Goal: Book appointment/travel/reservation

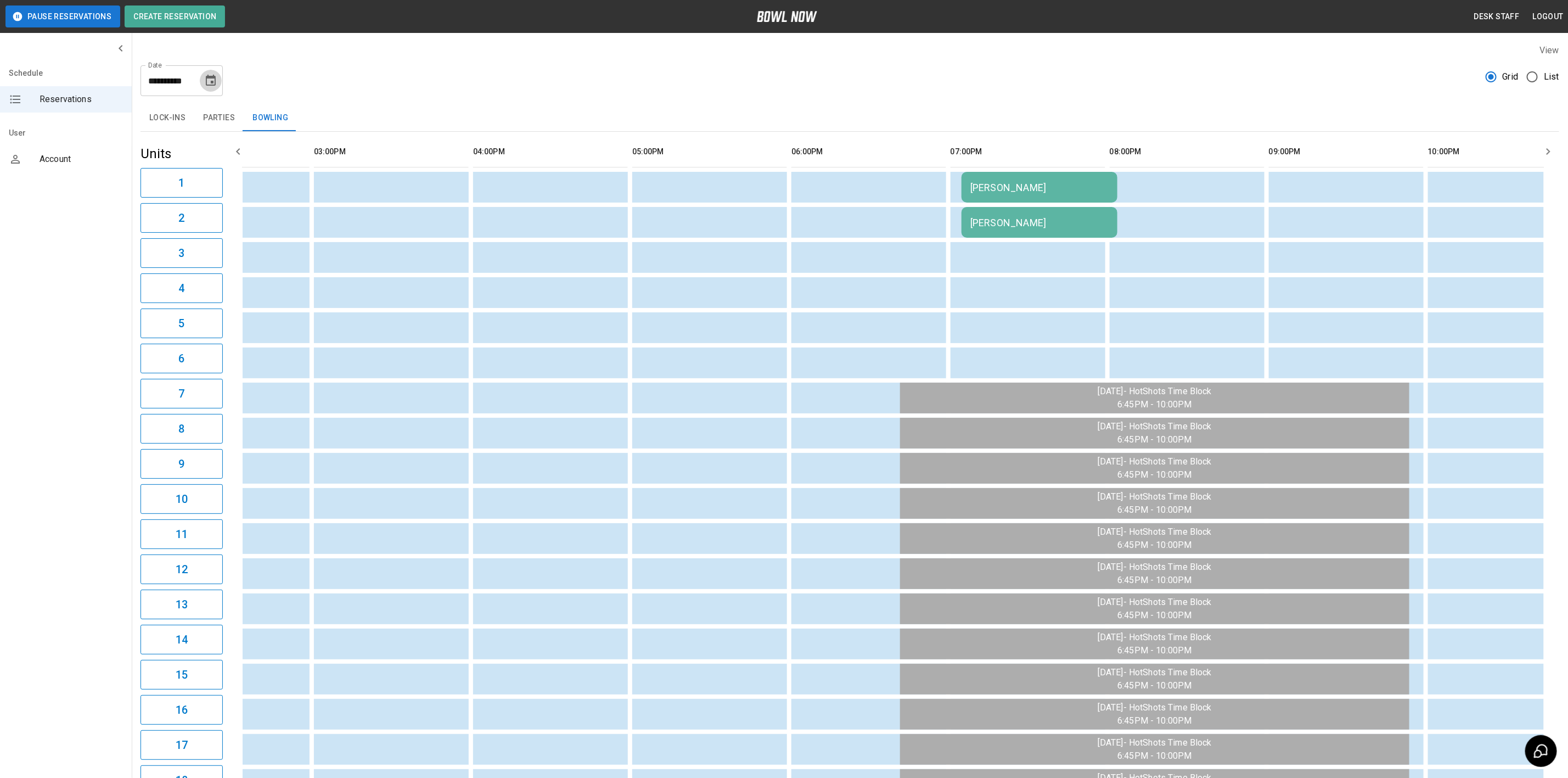
click at [206, 83] on icon "Choose date, selected date is Aug 11, 2025" at bounding box center [211, 81] width 13 height 13
click at [103, 221] on button "17" at bounding box center [102, 222] width 20 height 20
type input "**********"
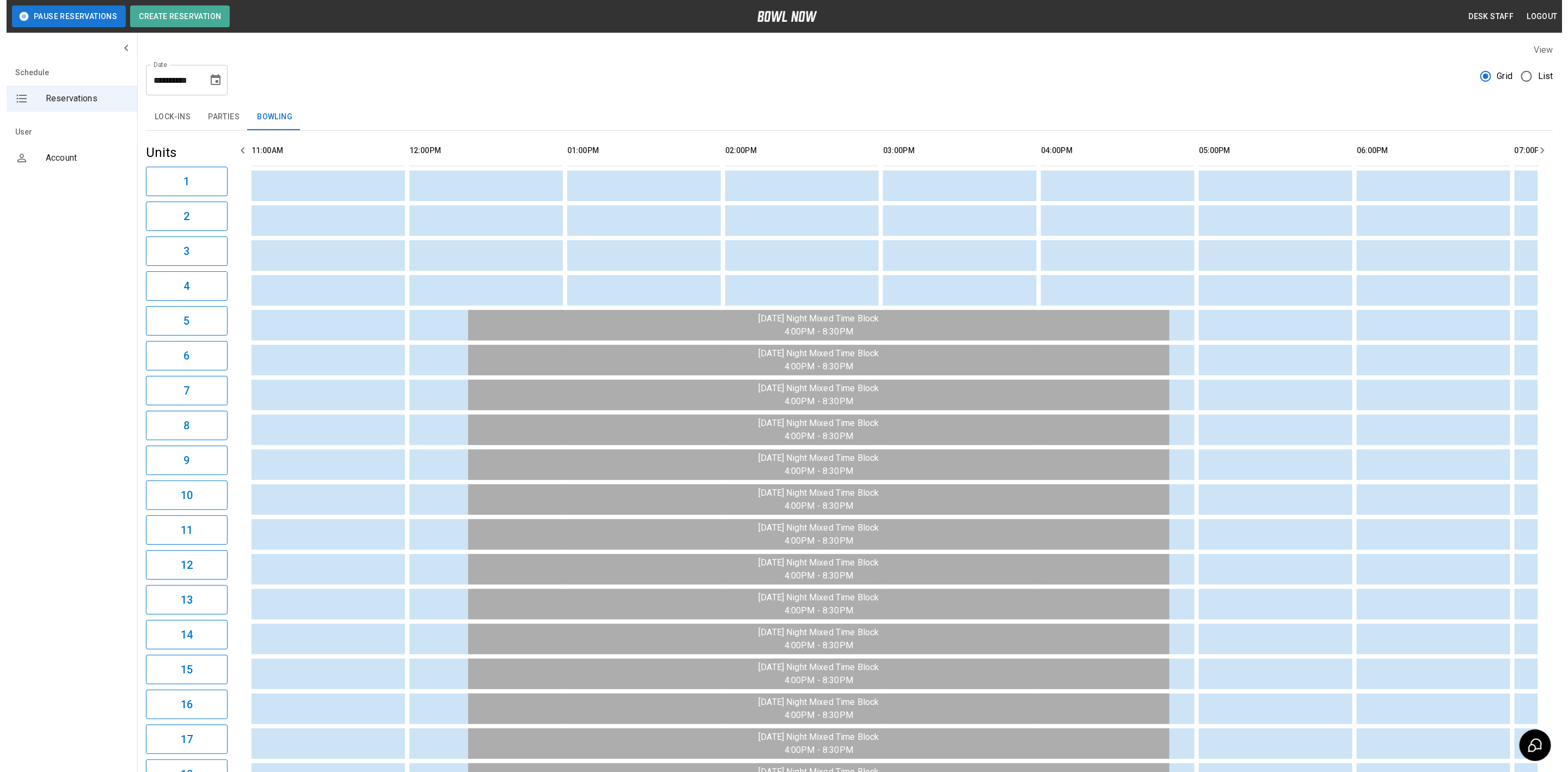
scroll to position [0, 316]
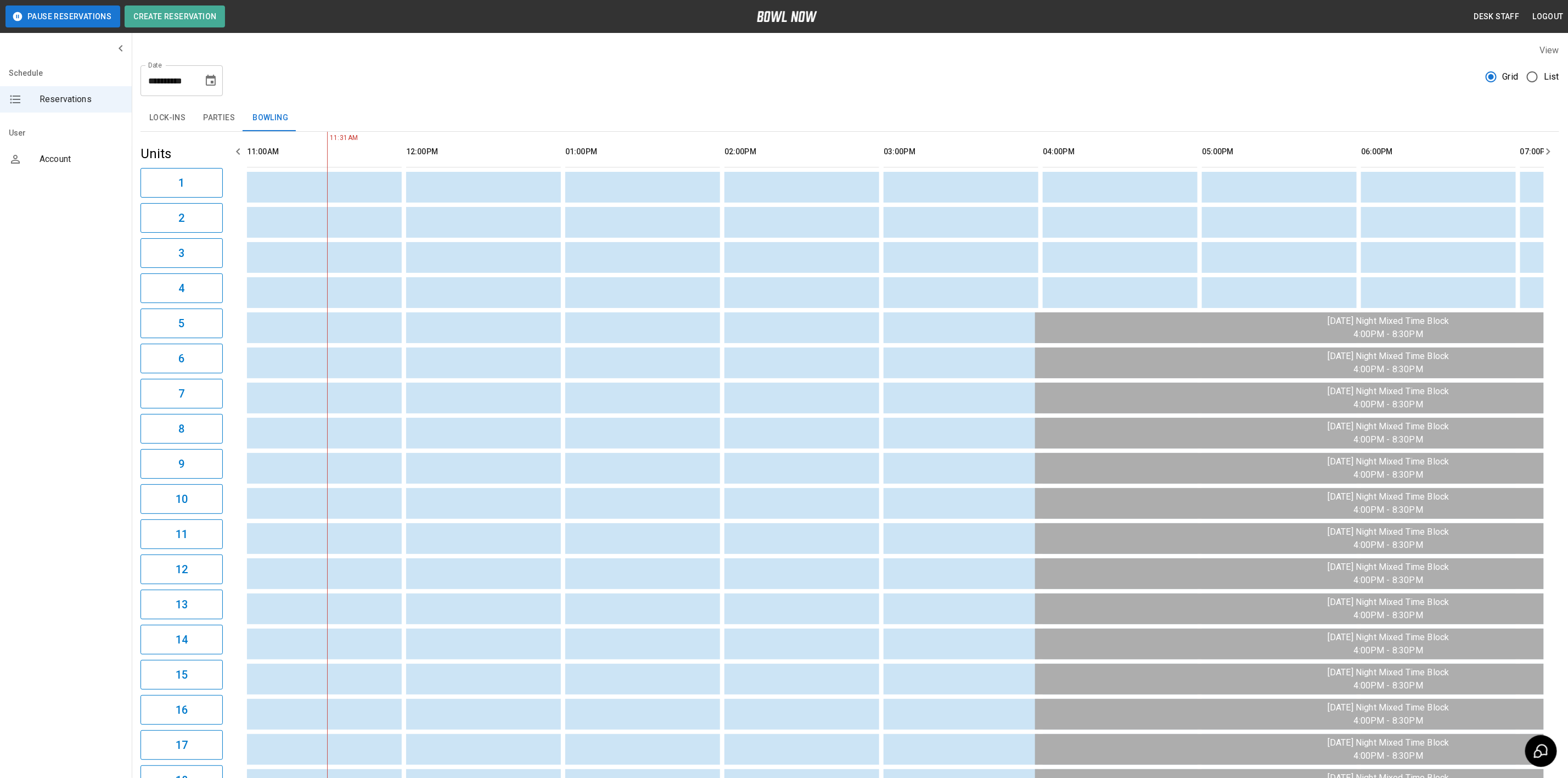
click at [207, 120] on button "Parties" at bounding box center [218, 118] width 50 height 26
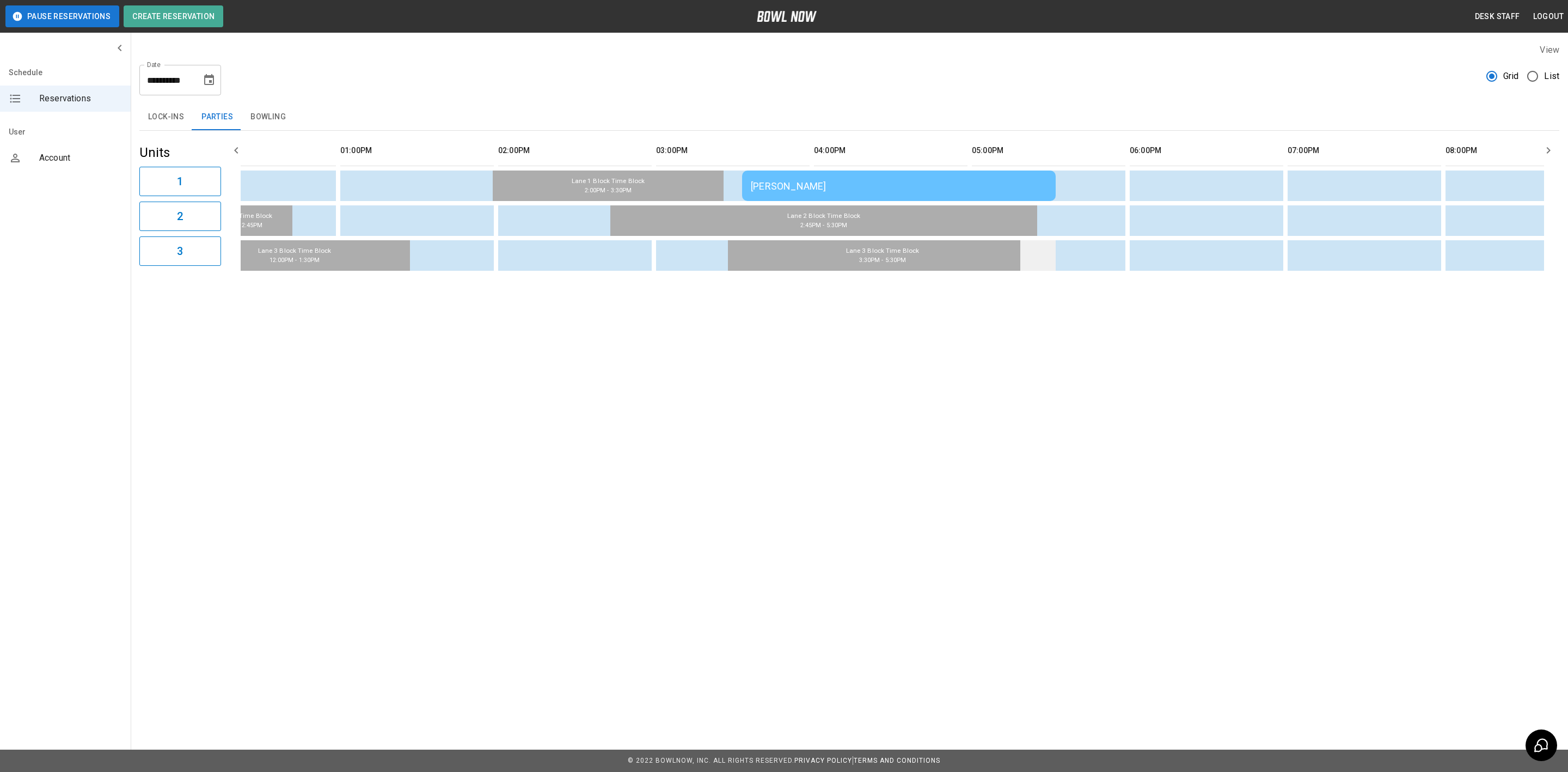
scroll to position [0, 538]
click at [863, 188] on div "[PERSON_NAME]" at bounding box center [896, 186] width 296 height 12
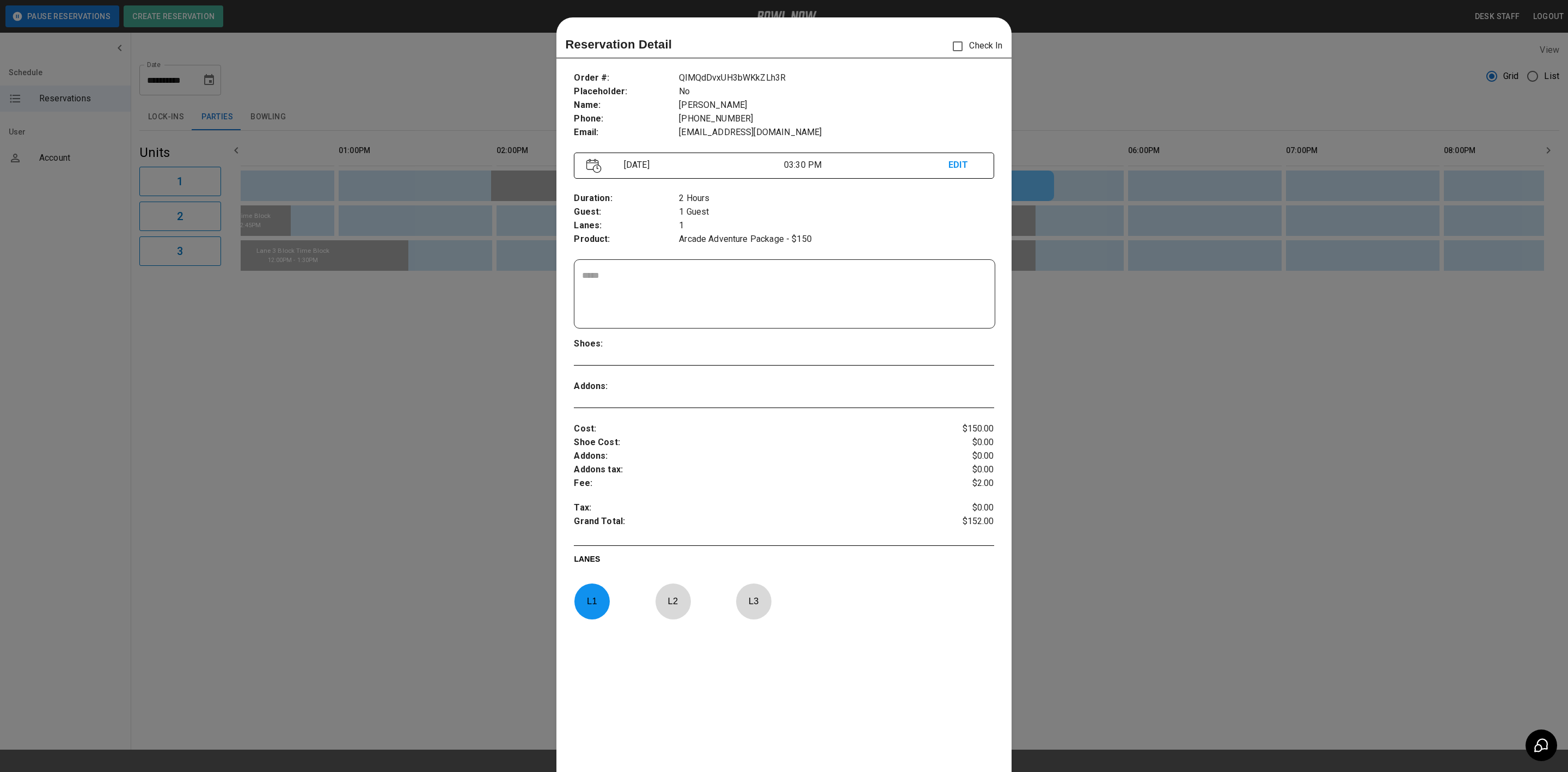
scroll to position [17, 0]
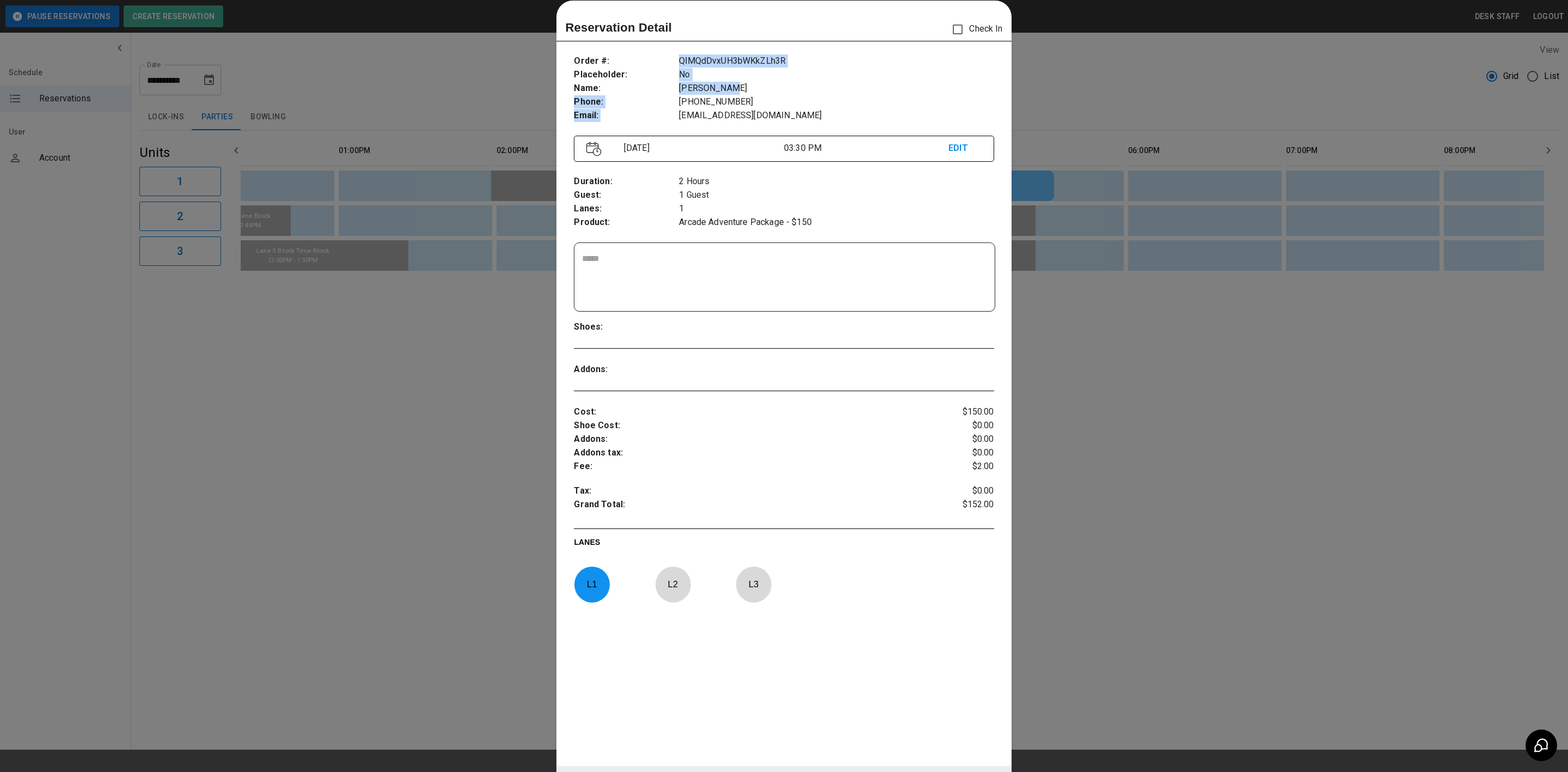
drag, startPoint x: 670, startPoint y: 90, endPoint x: 733, endPoint y: 88, distance: 63.0
click at [732, 88] on div "Order # : Placeholder : Name : Phone : Email : QlMQdDvxUH3bWKkZLh3R No [PERSON_…" at bounding box center [784, 88] width 420 height 86
drag, startPoint x: 729, startPoint y: 92, endPoint x: 726, endPoint y: 97, distance: 5.8
click at [729, 92] on p "[PERSON_NAME]" at bounding box center [836, 88] width 315 height 13
drag, startPoint x: 679, startPoint y: 102, endPoint x: 697, endPoint y: 102, distance: 18.0
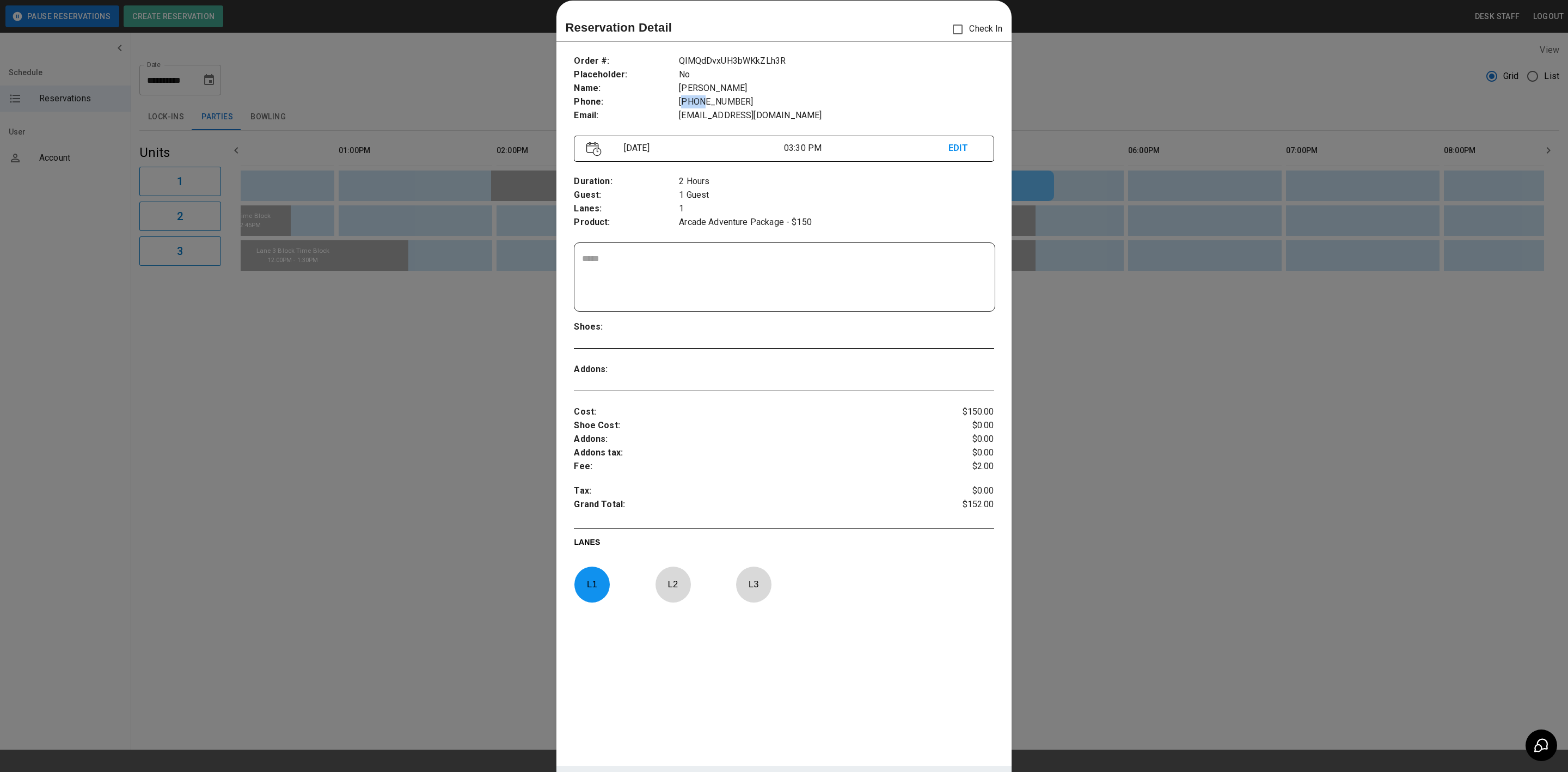
click at [697, 100] on p "[PHONE_NUMBER]" at bounding box center [836, 102] width 315 height 13
click at [691, 115] on p "[EMAIL_ADDRESS][DOMAIN_NAME]" at bounding box center [836, 116] width 315 height 13
click at [668, 116] on p "Email :" at bounding box center [627, 116] width 105 height 13
drag, startPoint x: 773, startPoint y: 147, endPoint x: 807, endPoint y: 147, distance: 34.0
click at [807, 147] on div "[DATE] 03:30 PM EDIT" at bounding box center [784, 148] width 420 height 26
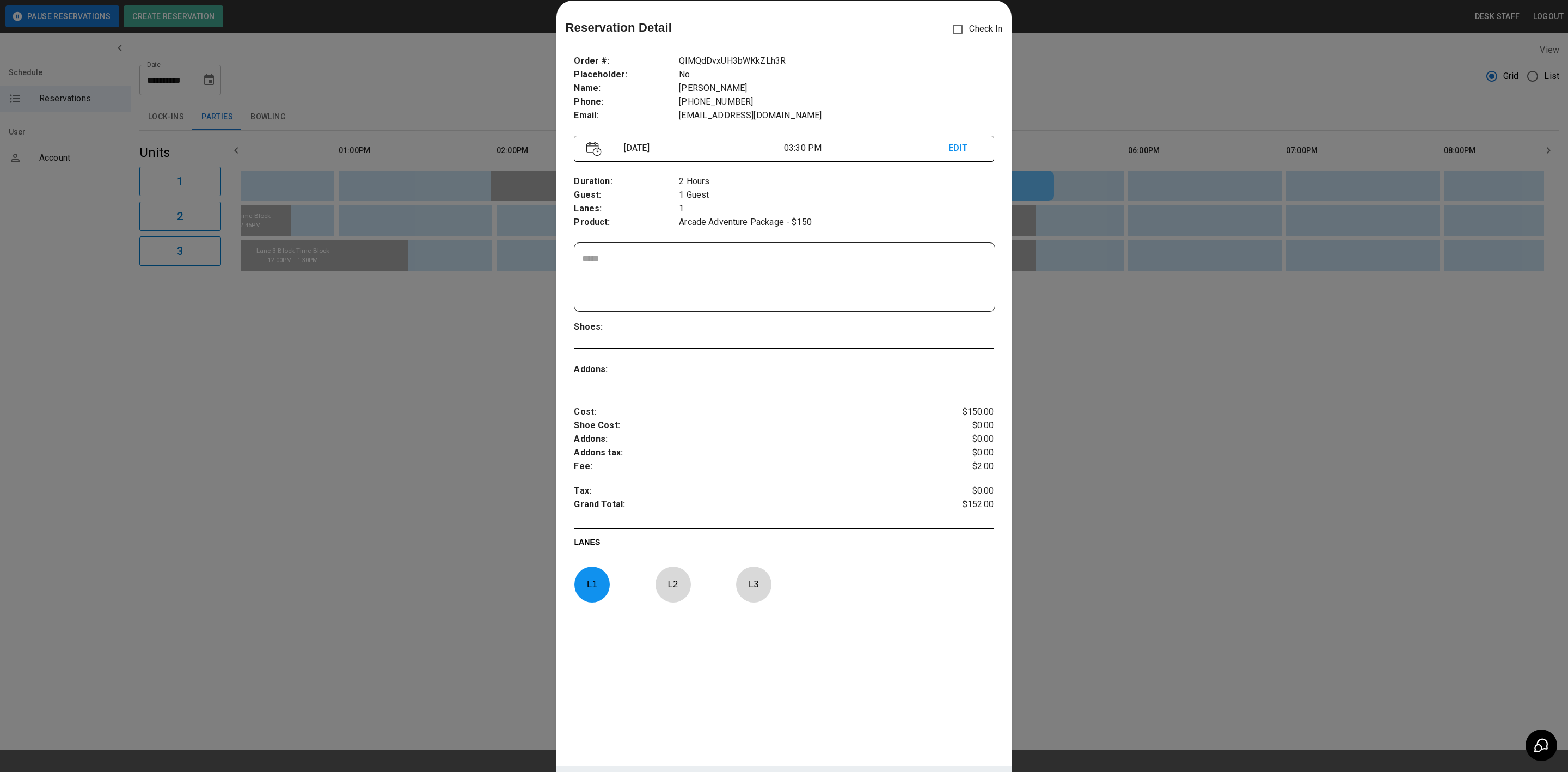
click at [807, 147] on p "03:30 PM" at bounding box center [866, 148] width 164 height 13
click at [655, 245] on div "​" at bounding box center [784, 277] width 420 height 68
click at [650, 253] on textarea at bounding box center [783, 278] width 404 height 50
click at [775, 277] on textarea at bounding box center [783, 278] width 404 height 50
drag, startPoint x: 688, startPoint y: 274, endPoint x: 596, endPoint y: 276, distance: 92.0
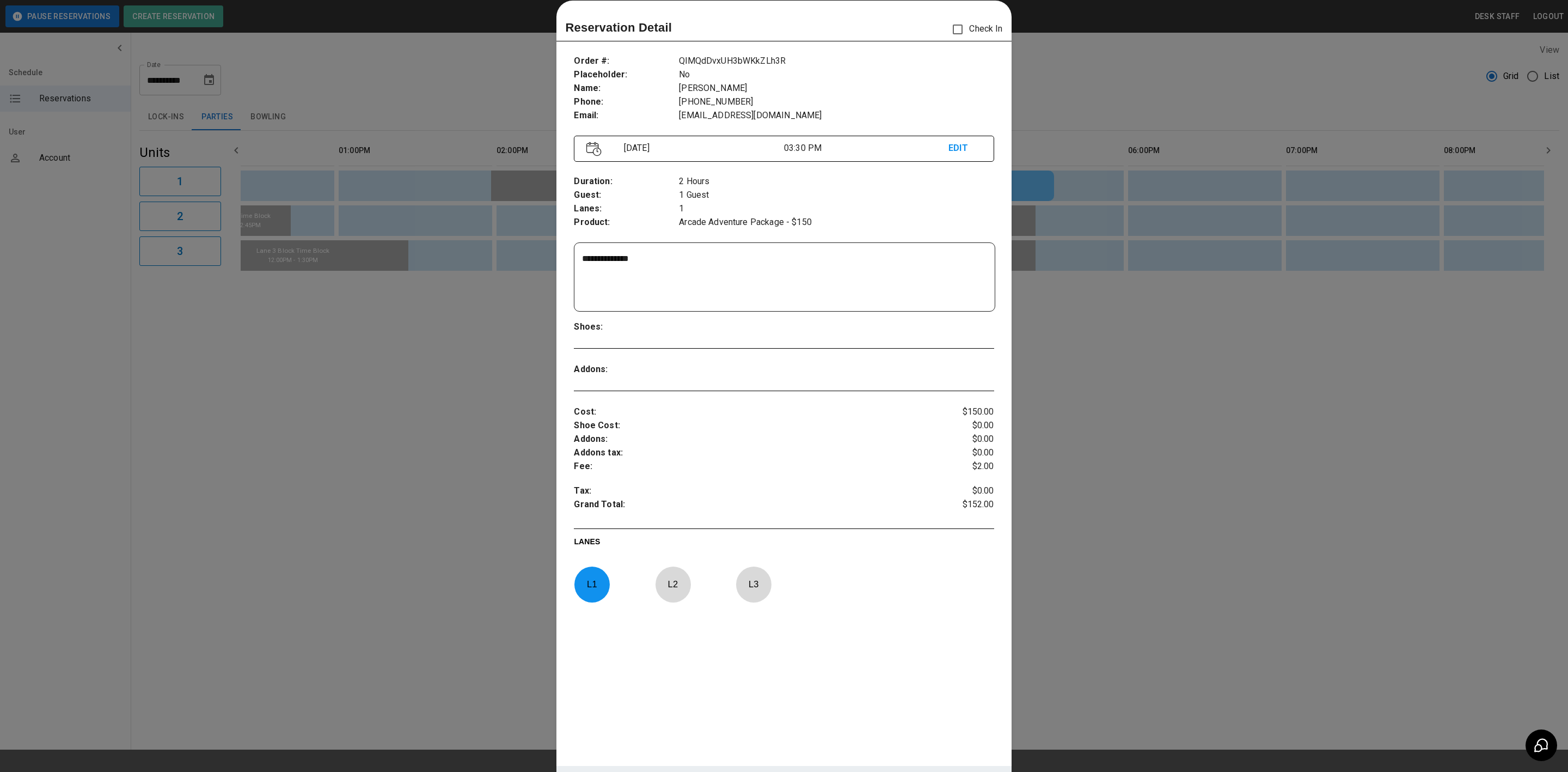
click at [687, 274] on textarea "**********" at bounding box center [782, 278] width 402 height 50
drag, startPoint x: 658, startPoint y: 253, endPoint x: 582, endPoint y: 286, distance: 82.9
click at [582, 286] on textarea "**********" at bounding box center [782, 278] width 402 height 50
click at [583, 262] on textarea "**********" at bounding box center [782, 278] width 402 height 50
click at [667, 263] on textarea "**********" at bounding box center [782, 278] width 402 height 50
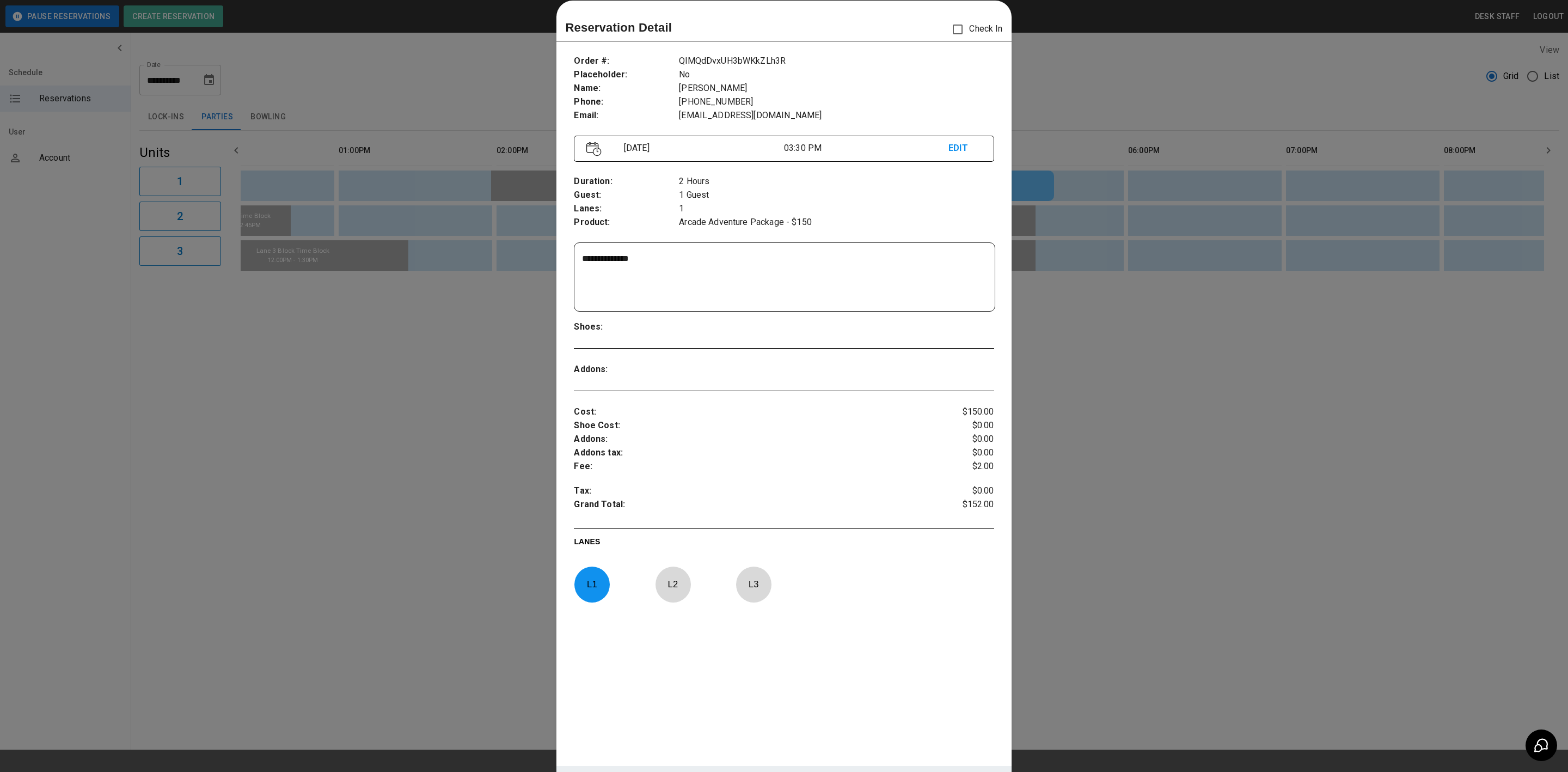
type textarea "**********"
click at [652, 322] on p "Shoes :" at bounding box center [627, 327] width 105 height 13
click at [634, 265] on textarea "**********" at bounding box center [782, 278] width 402 height 50
click at [626, 326] on p "Shoes :" at bounding box center [627, 327] width 105 height 13
drag, startPoint x: 670, startPoint y: 224, endPoint x: 851, endPoint y: 208, distance: 181.7
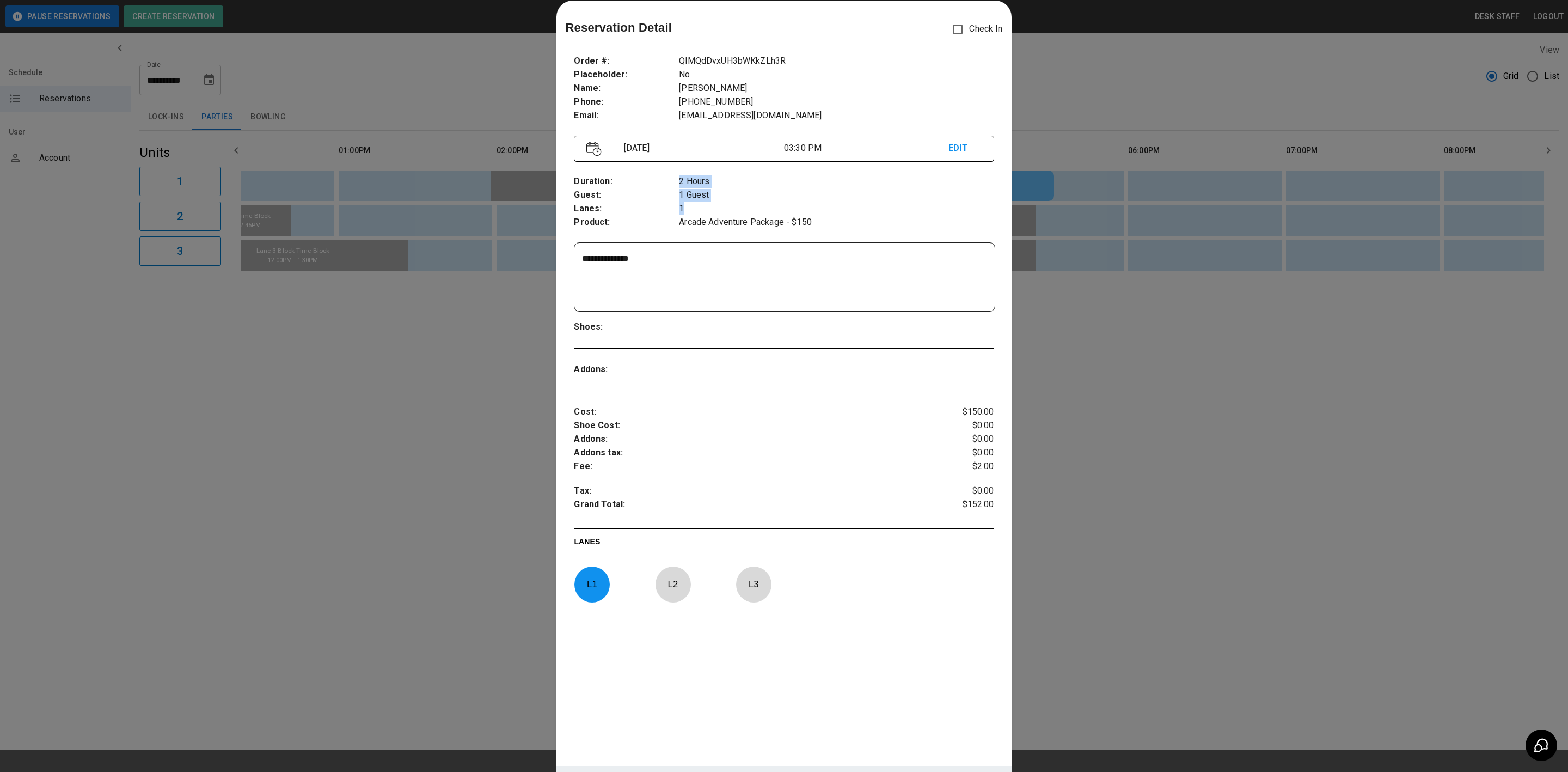
click at [851, 208] on div "Duration : Guest : Lanes : Product : 2 Hours 1 Guest 1 Arcade Adventure Package…" at bounding box center [784, 202] width 420 height 72
click at [851, 208] on p "1" at bounding box center [836, 208] width 315 height 13
drag, startPoint x: 806, startPoint y: 224, endPoint x: 668, endPoint y: 224, distance: 138.0
click at [668, 224] on div "Duration : Guest : Lanes : Product : 2 Hours 1 Guest 1 Arcade Adventure Package…" at bounding box center [784, 202] width 420 height 72
click at [668, 224] on p "Product :" at bounding box center [627, 223] width 105 height 13
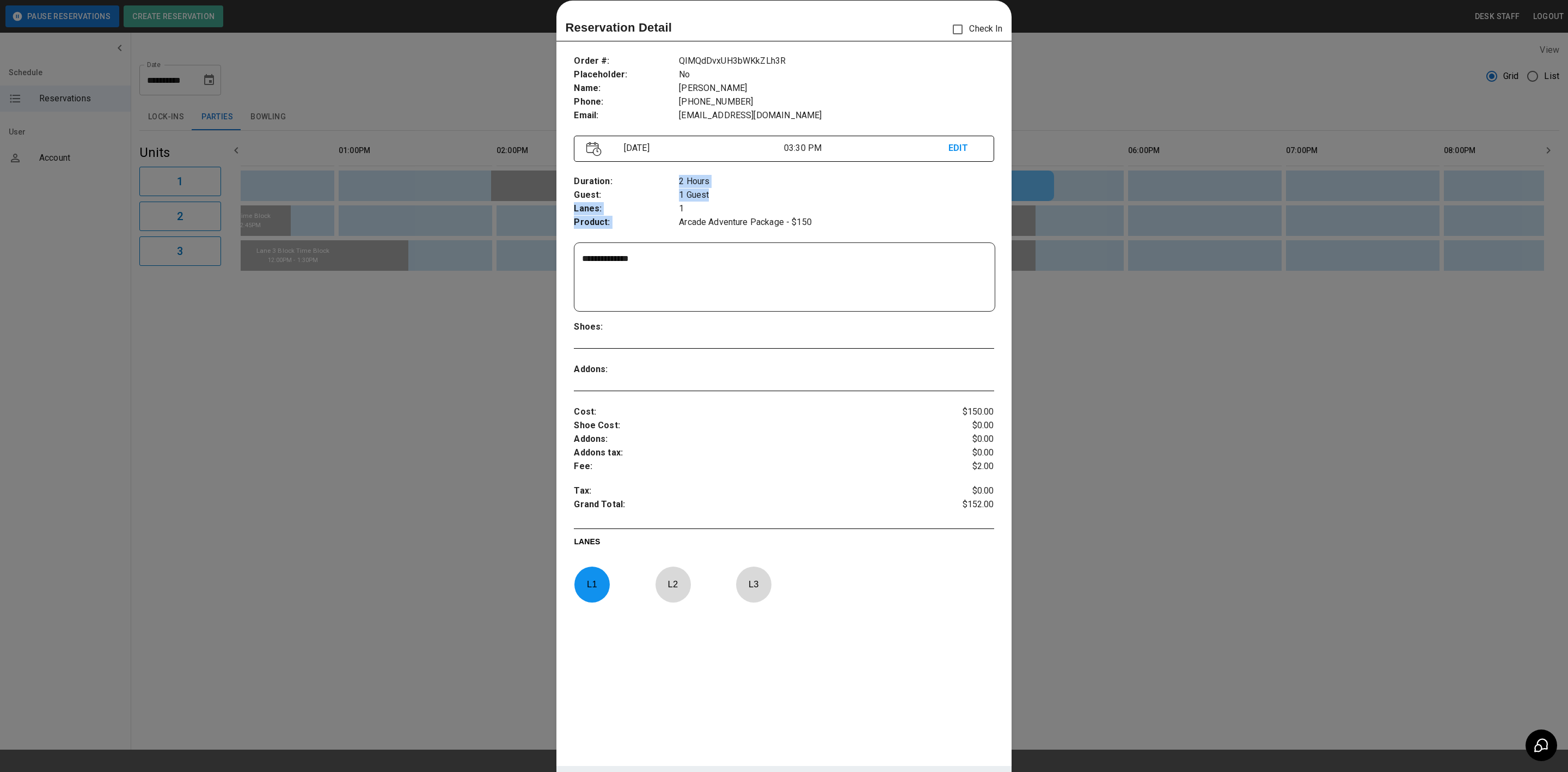
drag, startPoint x: 672, startPoint y: 195, endPoint x: 704, endPoint y: 194, distance: 32.0
click at [704, 194] on div "Duration : Guest : Lanes : Product : 2 Hours 1 Guest 1 Arcade Adventure Package…" at bounding box center [784, 202] width 420 height 72
click at [704, 194] on p "1 Guest" at bounding box center [836, 195] width 315 height 13
click at [693, 439] on p "Addons :" at bounding box center [749, 439] width 350 height 13
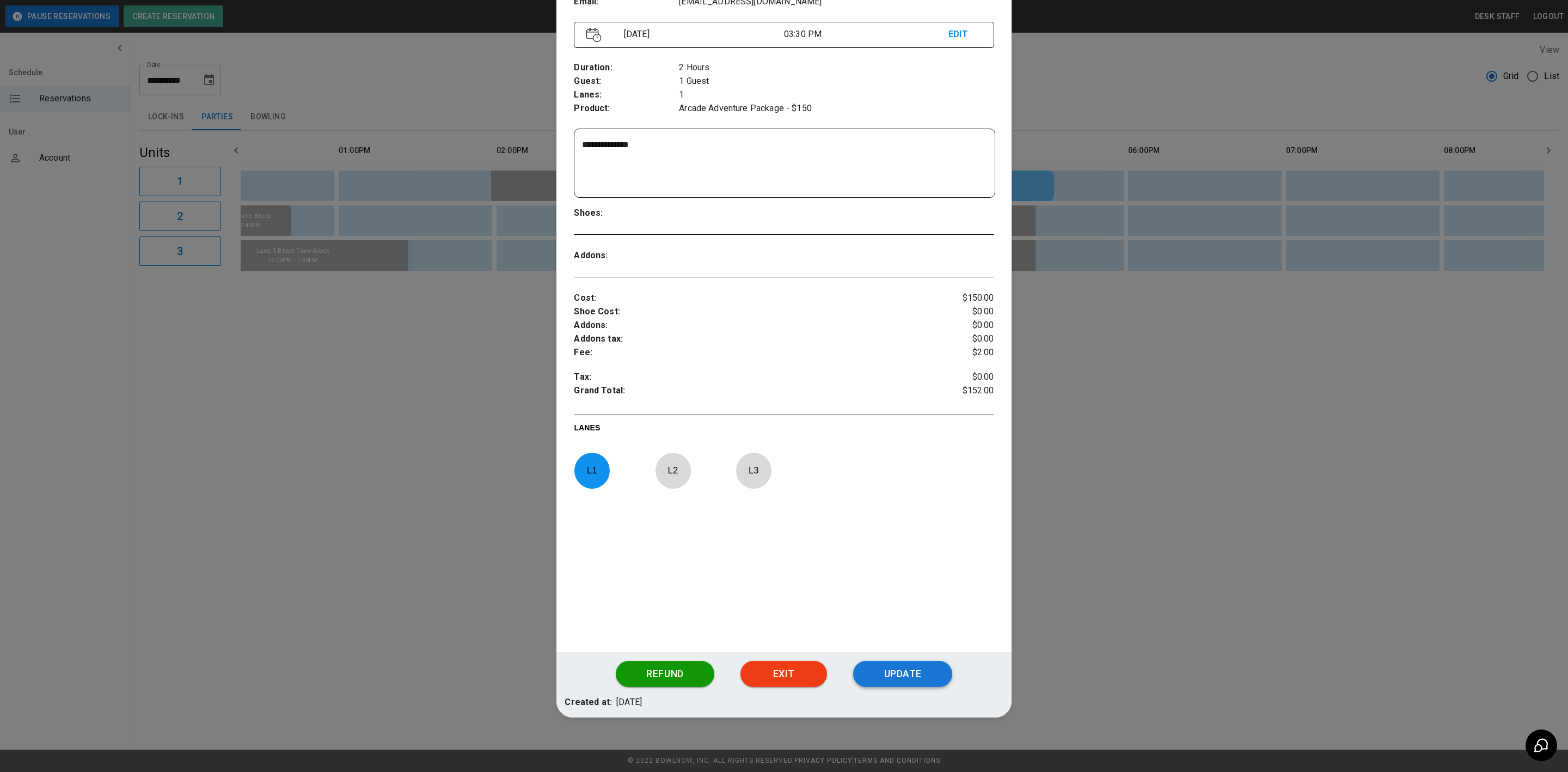
click at [897, 675] on button "Update" at bounding box center [902, 674] width 99 height 26
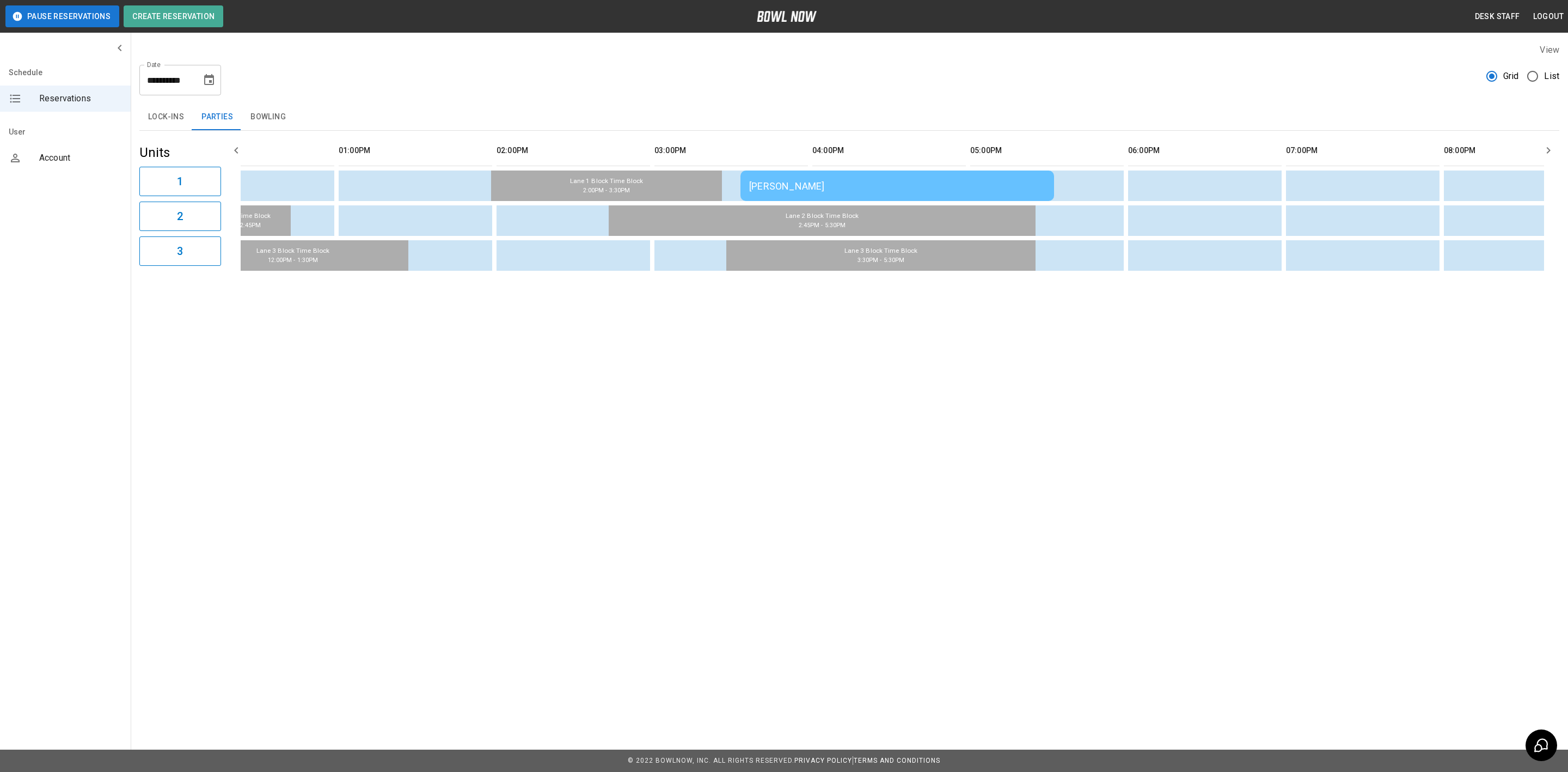
click at [838, 283] on div "**********" at bounding box center [849, 159] width 1437 height 249
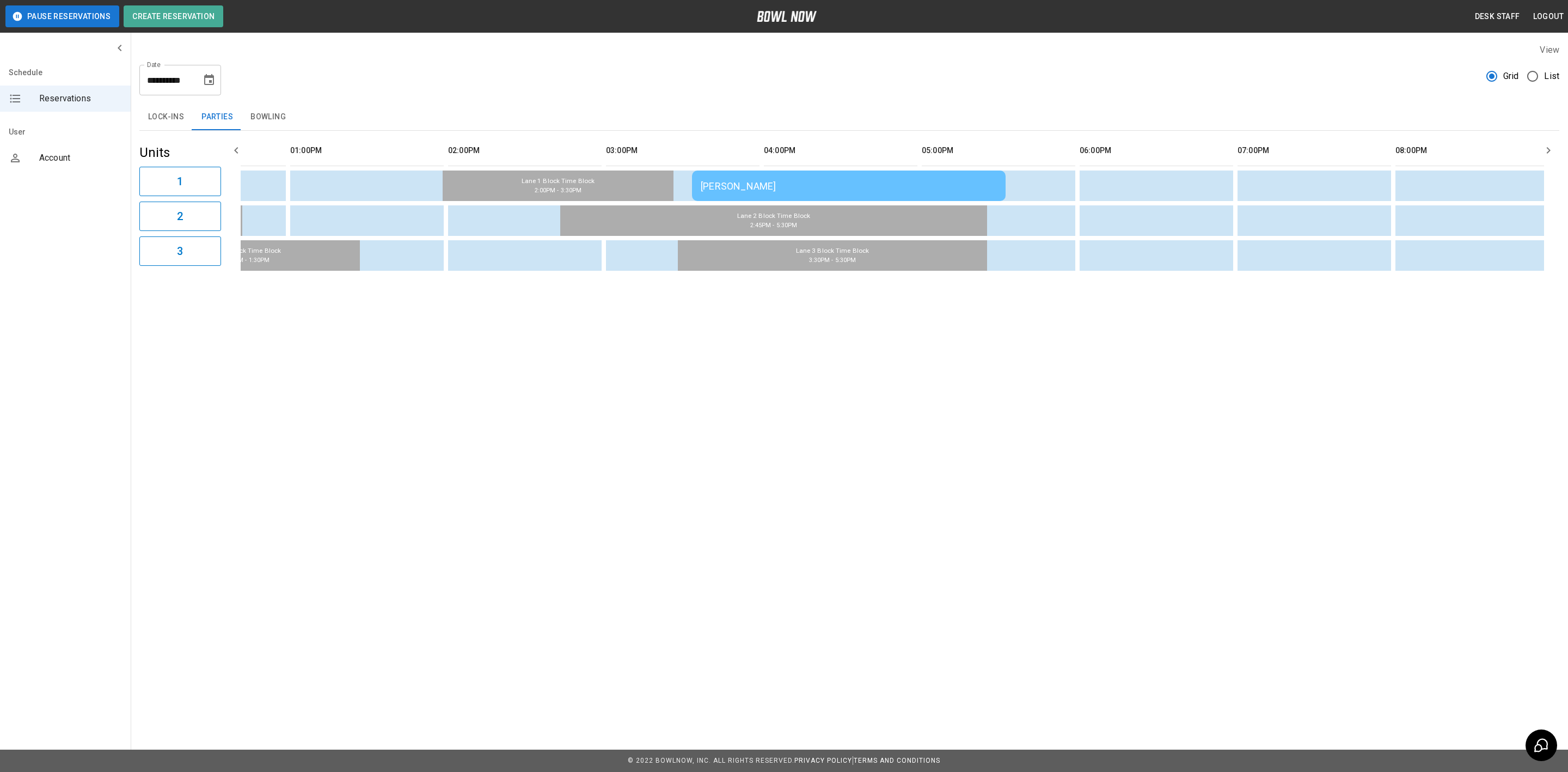
scroll to position [0, 0]
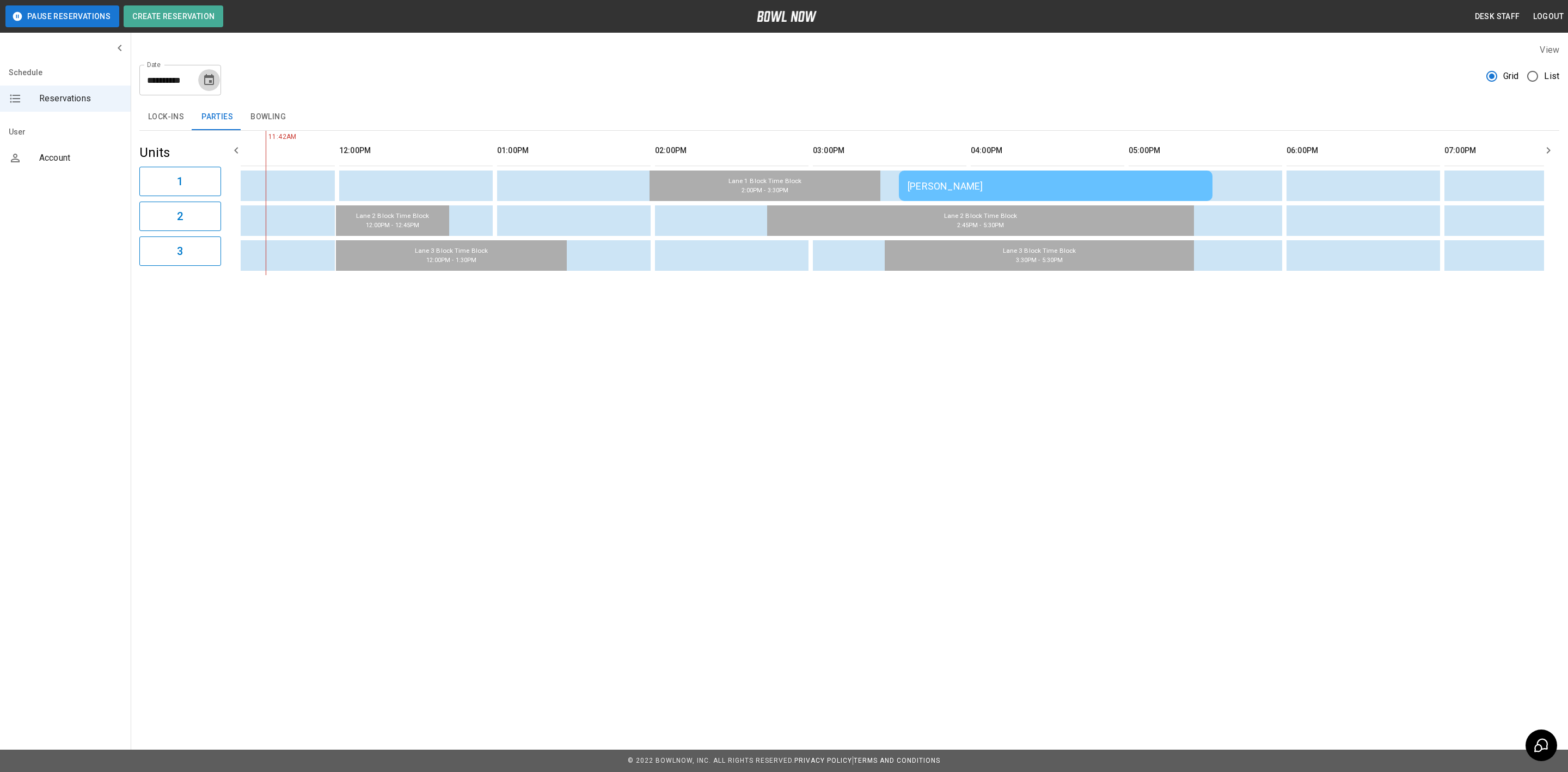
click at [211, 84] on icon "Choose date, selected date is Aug 17, 2025" at bounding box center [209, 79] width 10 height 11
click at [141, 198] on button "12" at bounding box center [145, 199] width 20 height 20
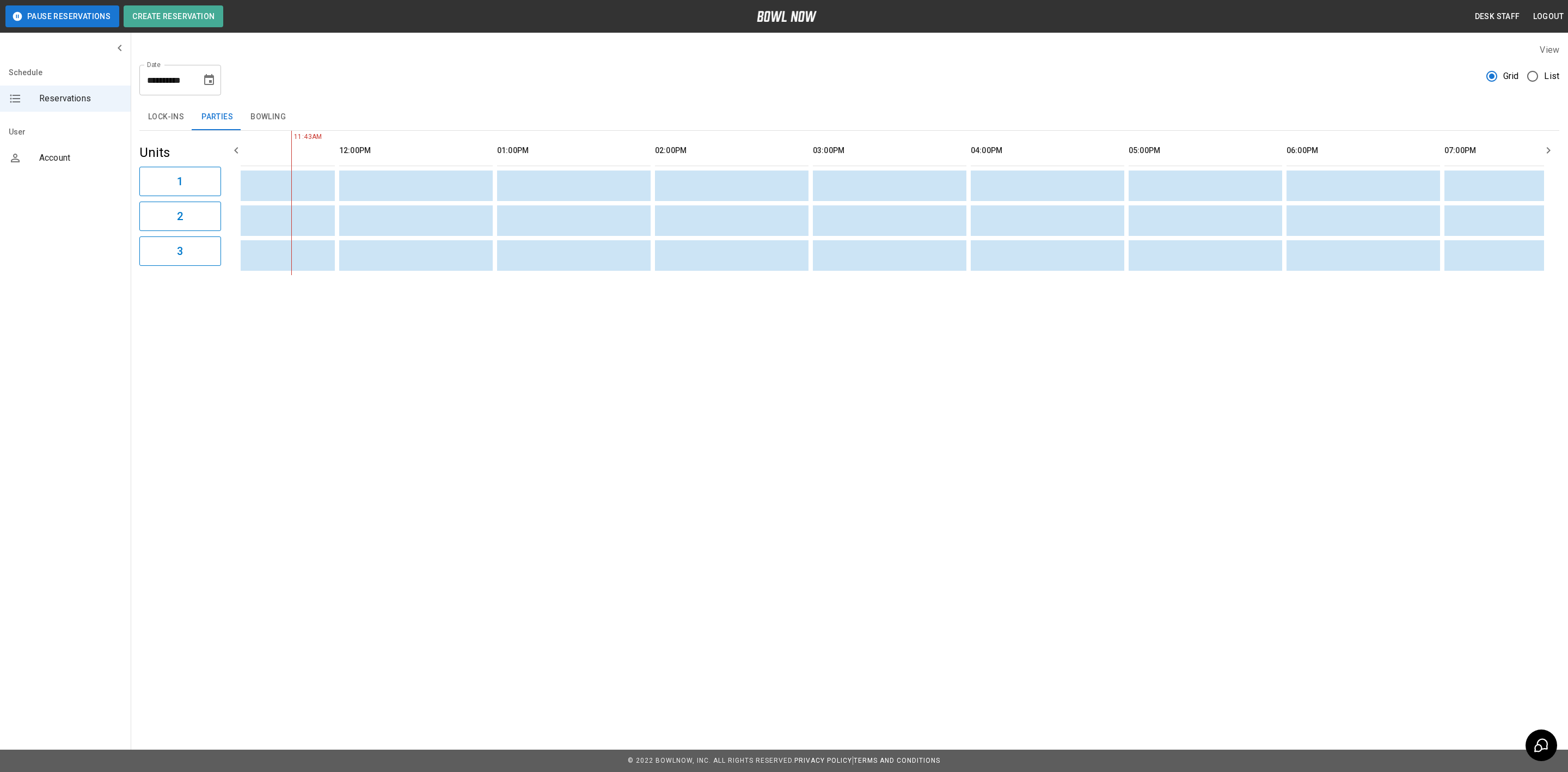
drag, startPoint x: 276, startPoint y: 123, endPoint x: 359, endPoint y: 203, distance: 115.3
click at [276, 123] on button "Bowling" at bounding box center [267, 117] width 52 height 26
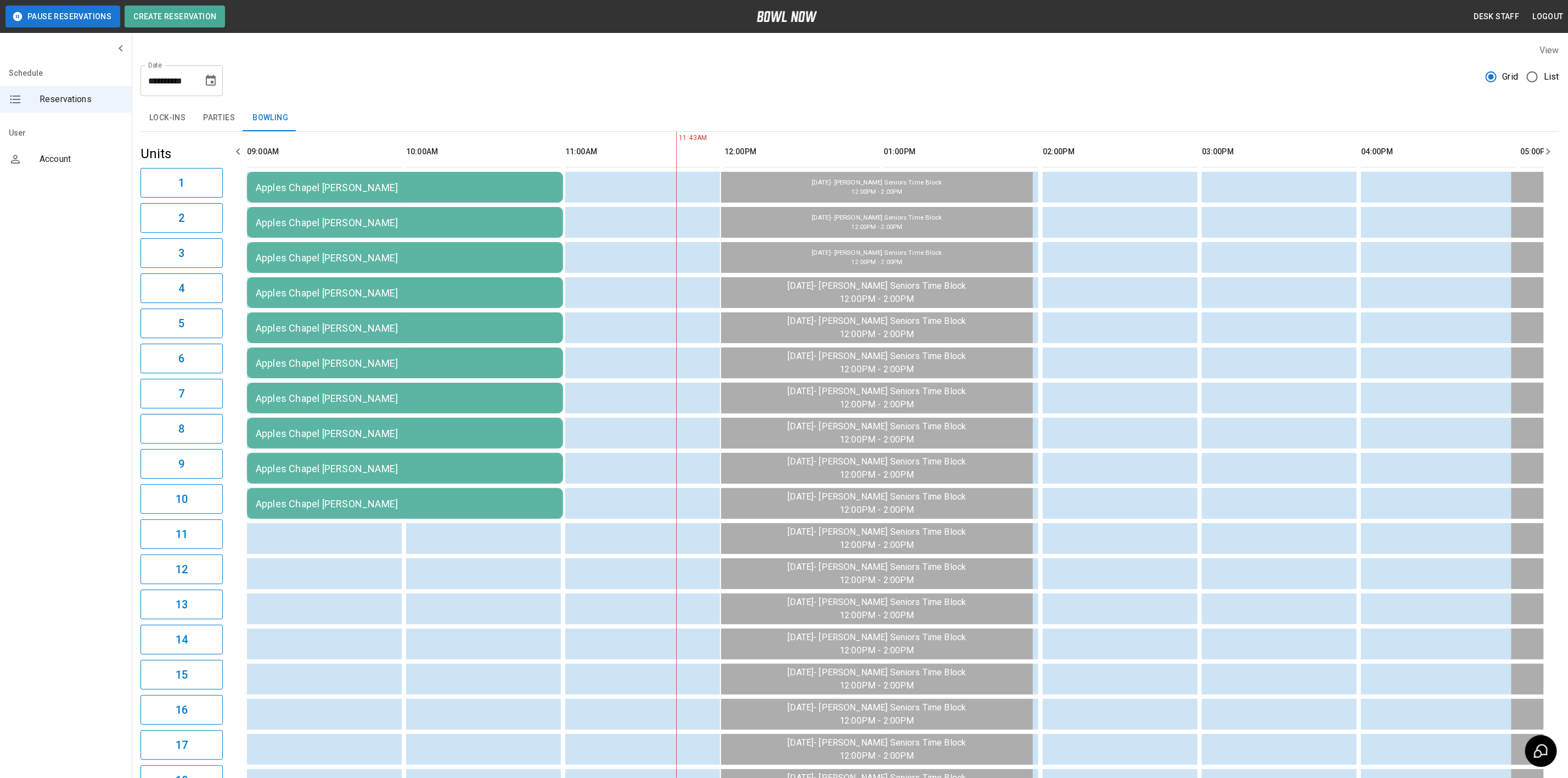
click at [223, 88] on div "**********" at bounding box center [181, 81] width 82 height 31
click at [204, 79] on icon "Choose date, selected date is Aug 12, 2025" at bounding box center [211, 81] width 13 height 13
drag, startPoint x: 144, startPoint y: 226, endPoint x: 159, endPoint y: 269, distance: 45.5
click at [144, 226] on button "19" at bounding box center [146, 222] width 20 height 20
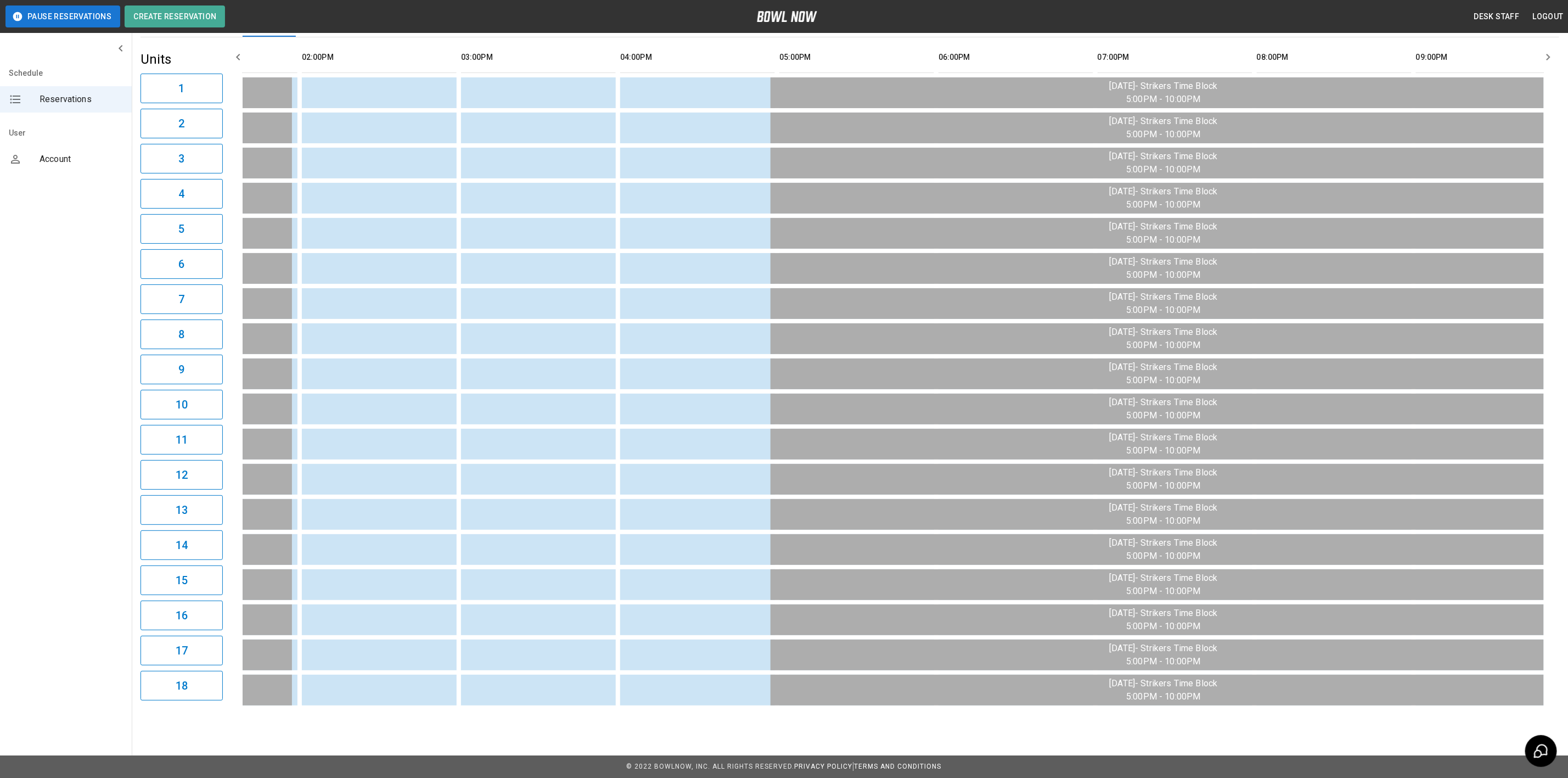
scroll to position [0, 915]
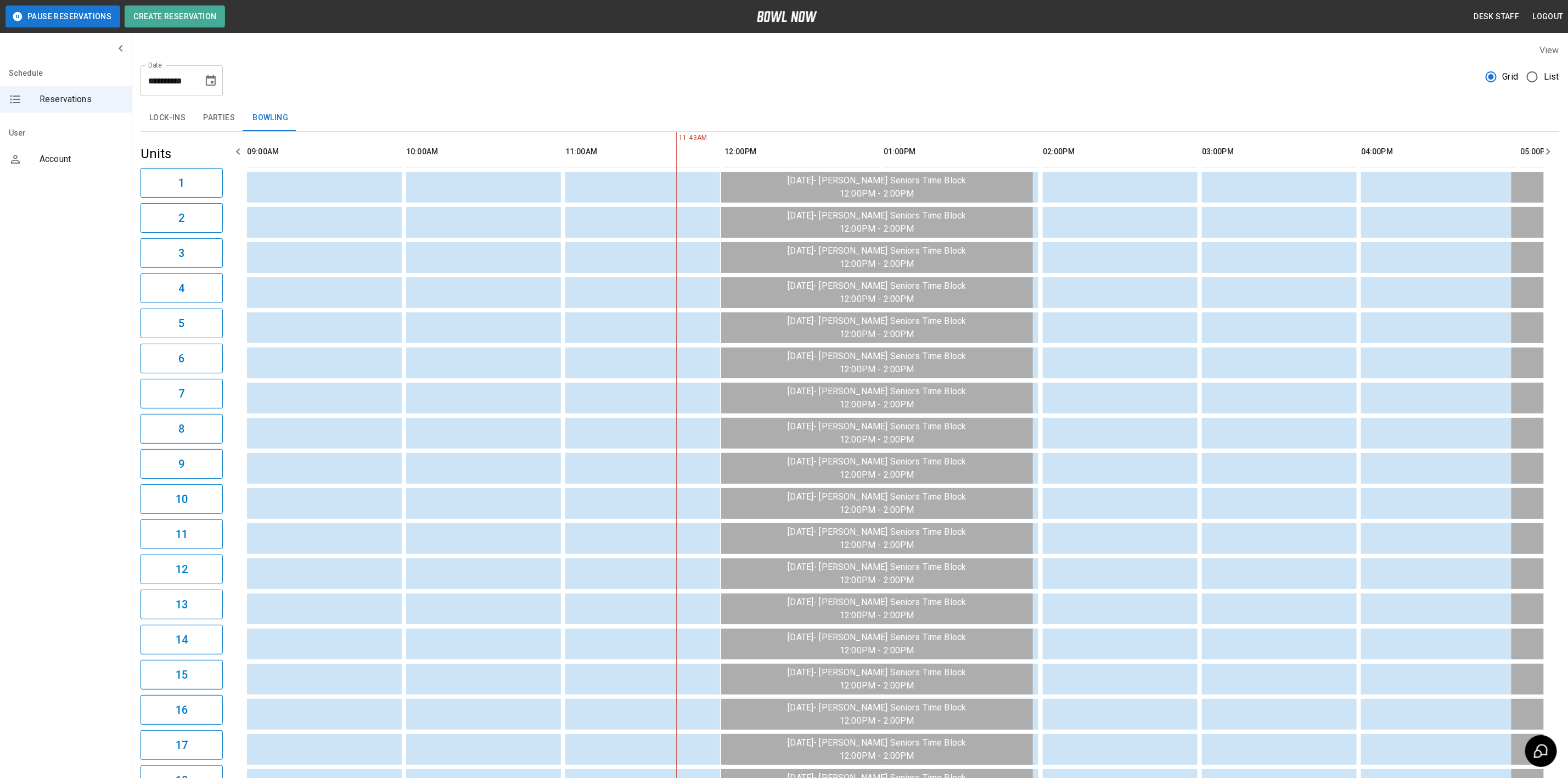
click at [206, 80] on icon "Choose date, selected date is Aug 19, 2025" at bounding box center [211, 81] width 13 height 13
click at [144, 200] on button "12" at bounding box center [146, 201] width 20 height 20
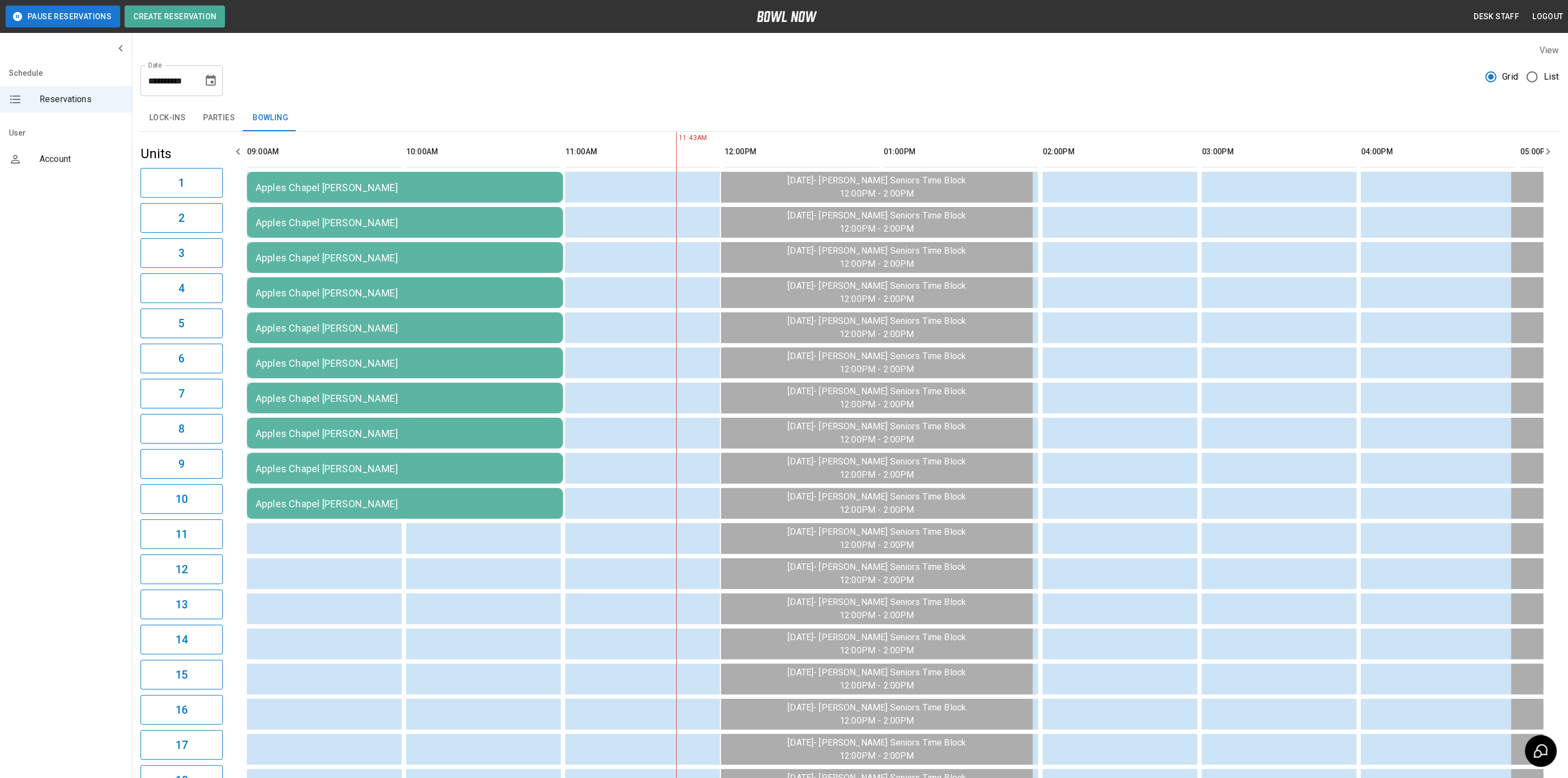
click at [216, 83] on icon "Choose date, selected date is Aug 12, 2025" at bounding box center [211, 80] width 10 height 11
click at [119, 205] on button "11" at bounding box center [124, 201] width 20 height 20
type input "**********"
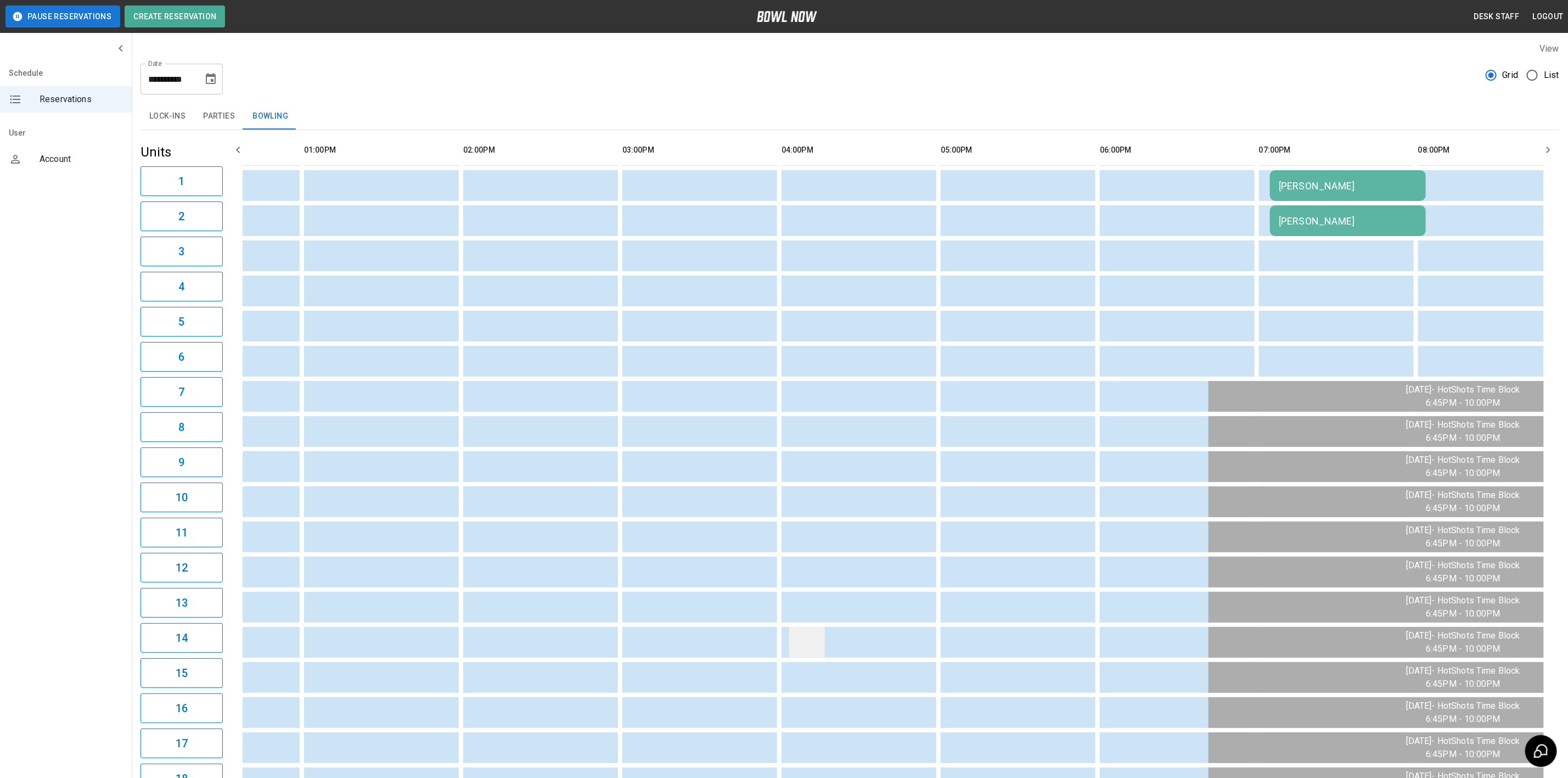
scroll to position [0, 0]
